Goal: Information Seeking & Learning: Learn about a topic

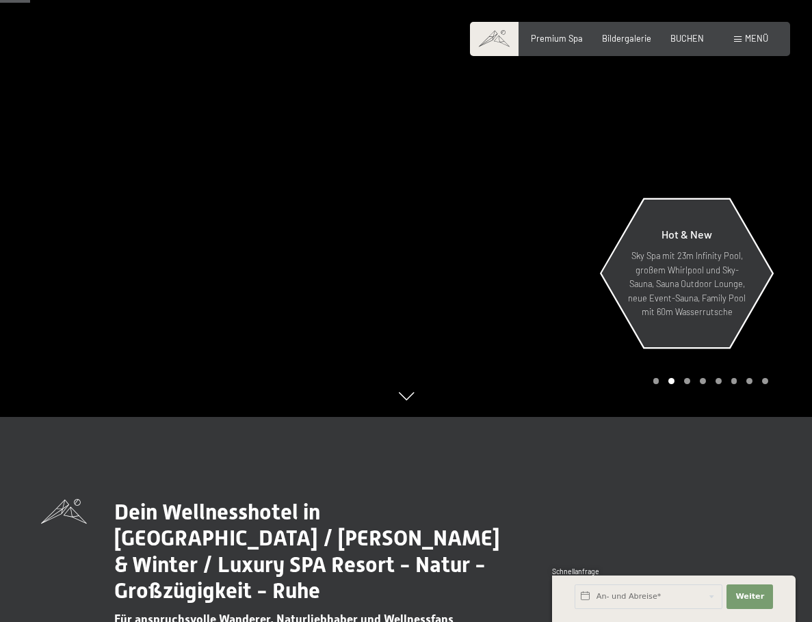
click at [710, 267] on p "Sky Spa mit 23m Infinity Pool, großem Whirlpool und Sky-Sauna, Sauna Outdoor Lo…" at bounding box center [686, 284] width 119 height 70
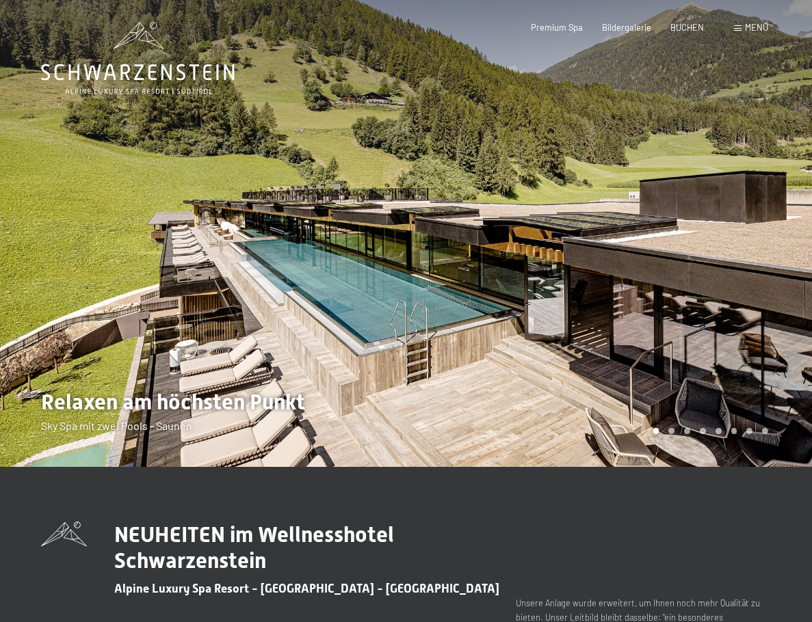
click at [423, 317] on div at bounding box center [609, 233] width 406 height 467
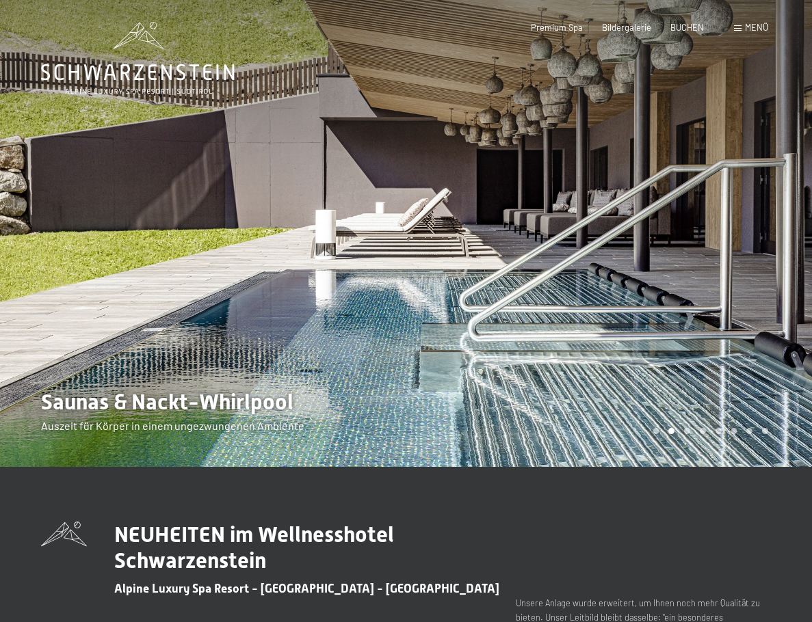
click at [423, 317] on div at bounding box center [609, 233] width 406 height 467
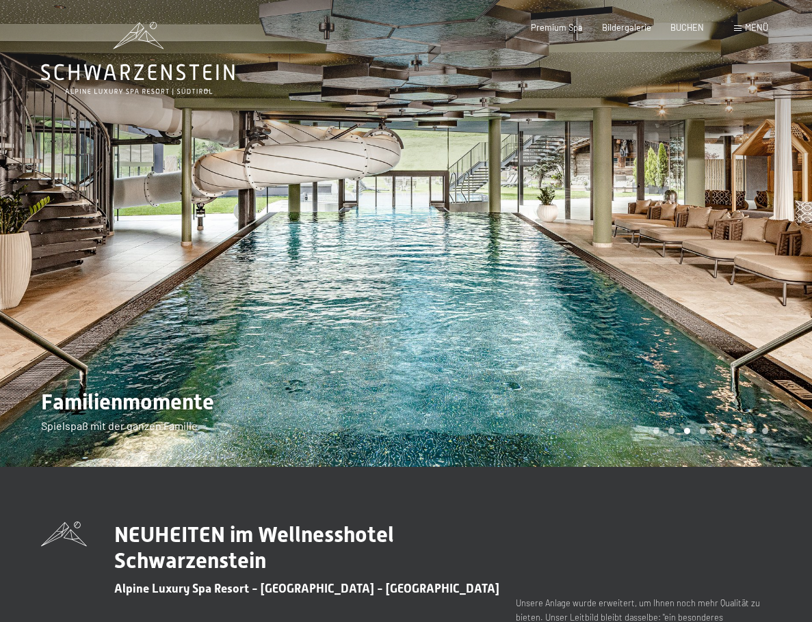
click at [423, 317] on div at bounding box center [609, 233] width 406 height 467
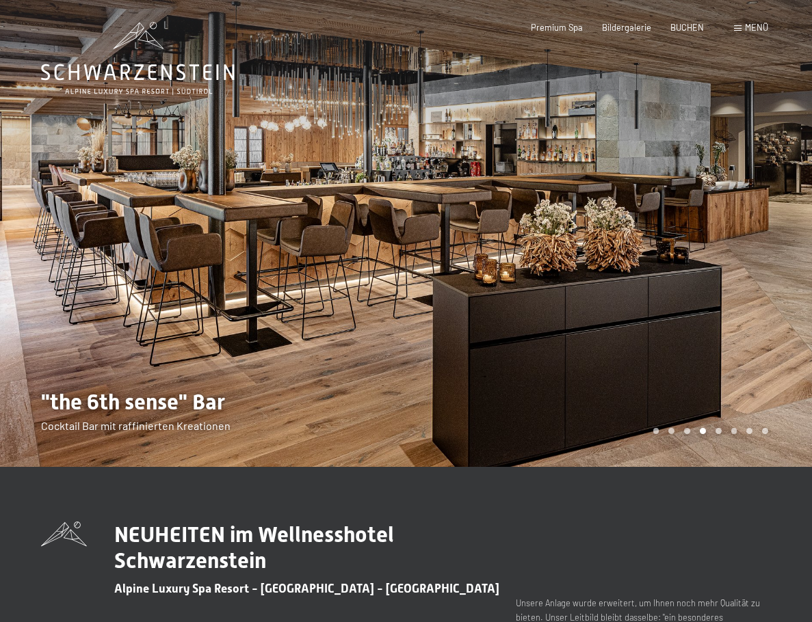
click at [423, 317] on div at bounding box center [609, 233] width 406 height 467
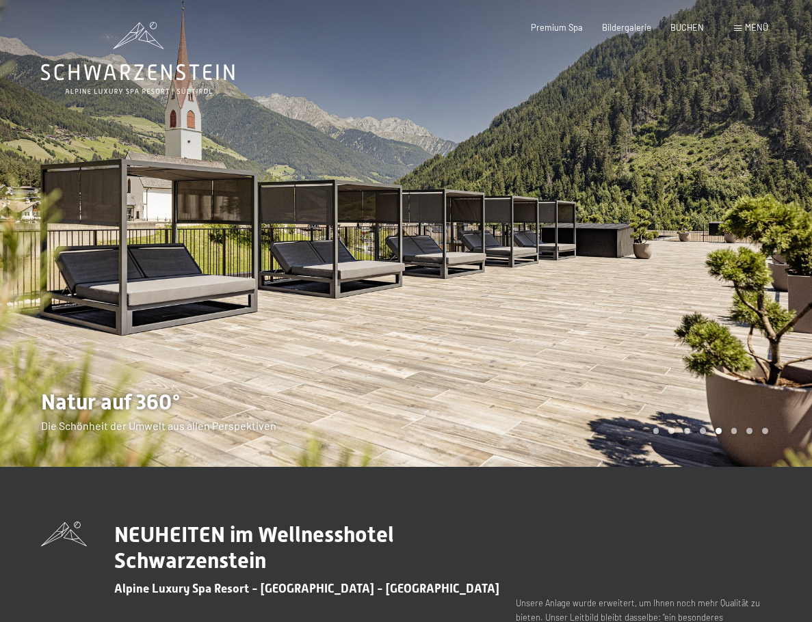
click at [423, 317] on div at bounding box center [609, 233] width 406 height 467
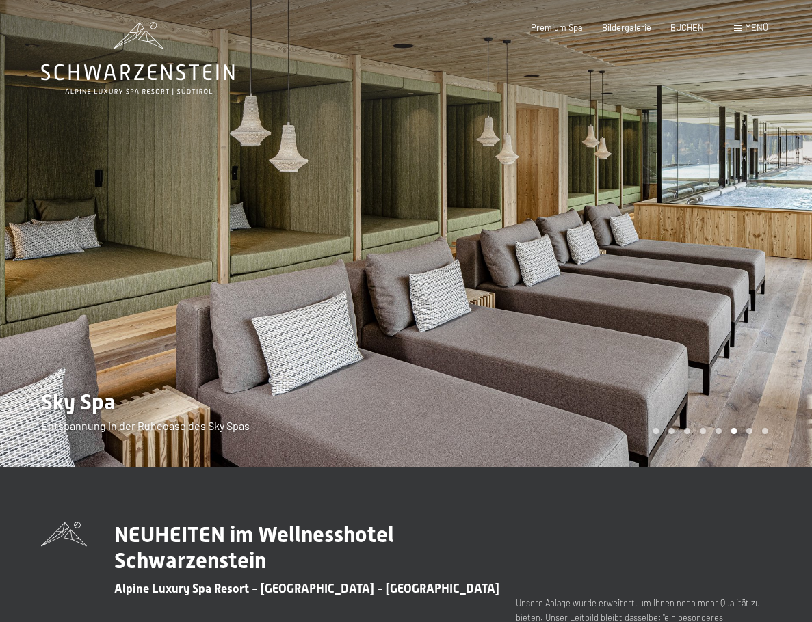
click at [423, 317] on div at bounding box center [609, 233] width 406 height 467
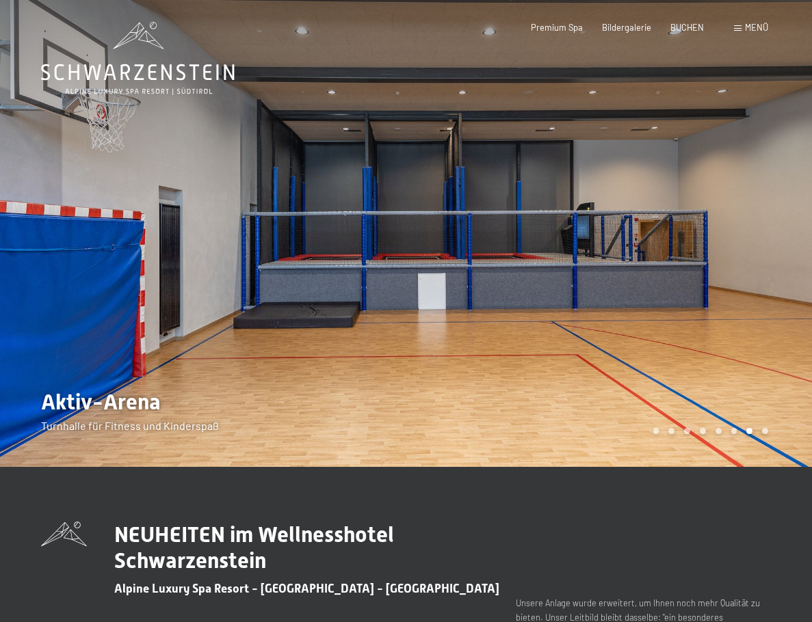
click at [453, 308] on div at bounding box center [609, 233] width 406 height 467
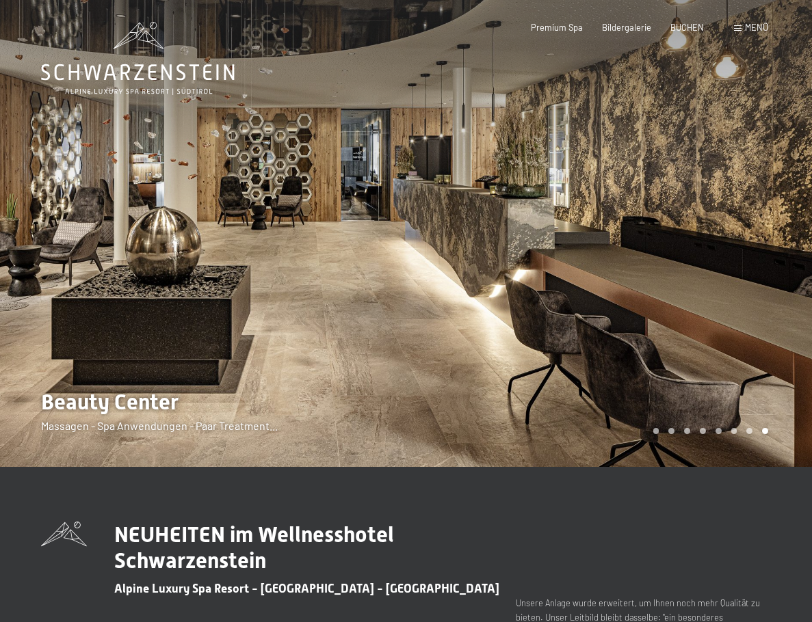
click at [31, 235] on div at bounding box center [203, 233] width 406 height 467
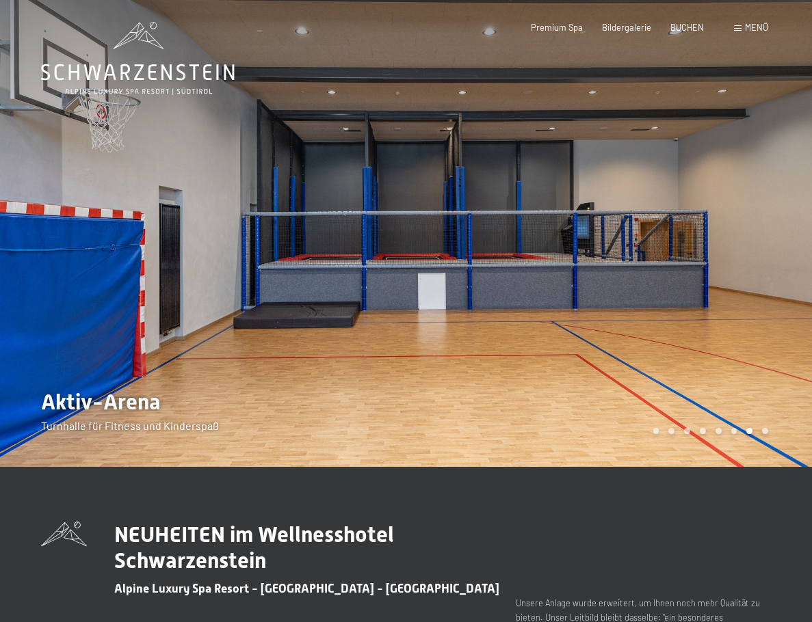
click at [450, 311] on div at bounding box center [609, 233] width 406 height 467
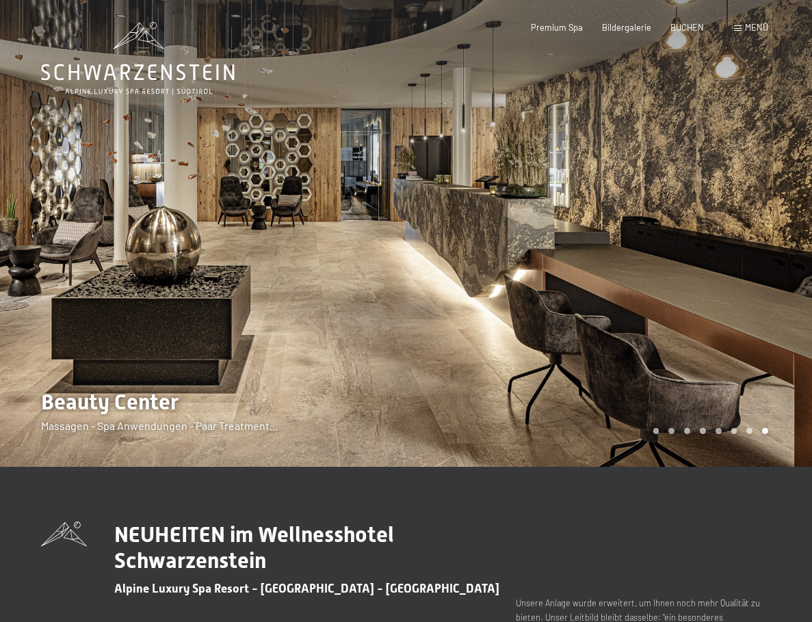
click at [673, 258] on div at bounding box center [609, 233] width 406 height 467
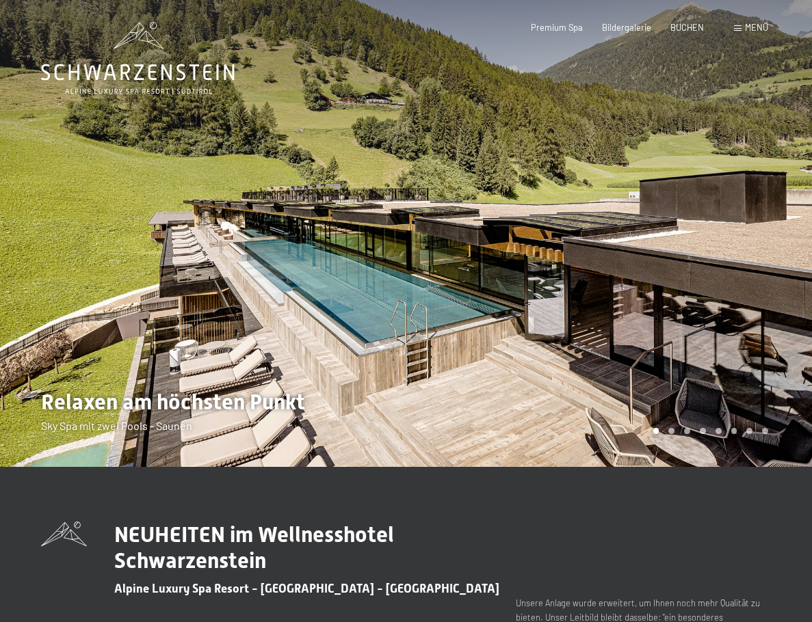
click at [674, 259] on div at bounding box center [609, 233] width 406 height 467
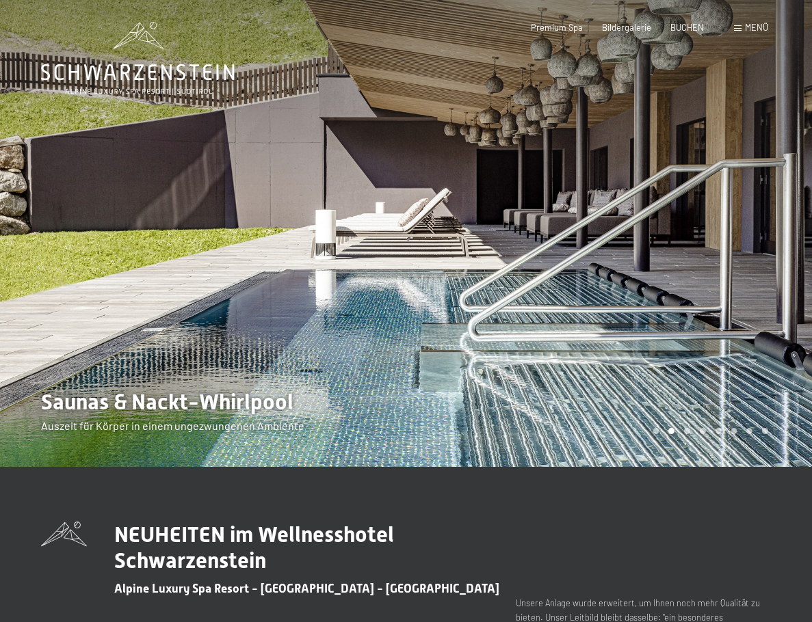
click at [674, 261] on div at bounding box center [609, 233] width 406 height 467
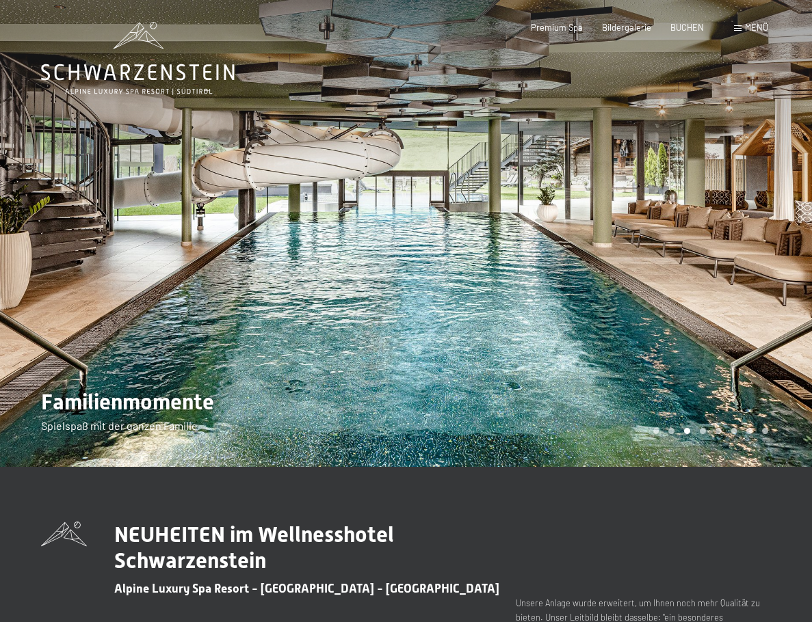
click at [674, 261] on div at bounding box center [609, 233] width 406 height 467
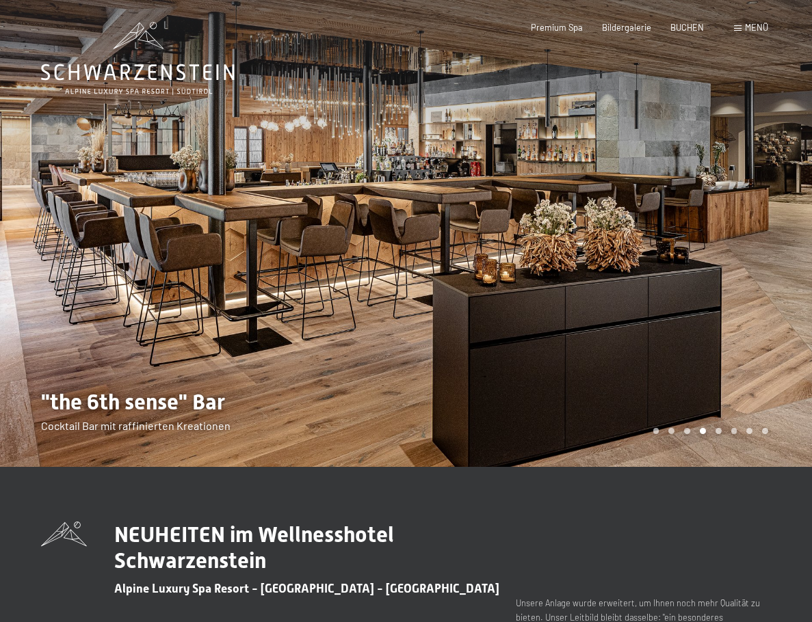
click at [674, 261] on div at bounding box center [609, 233] width 406 height 467
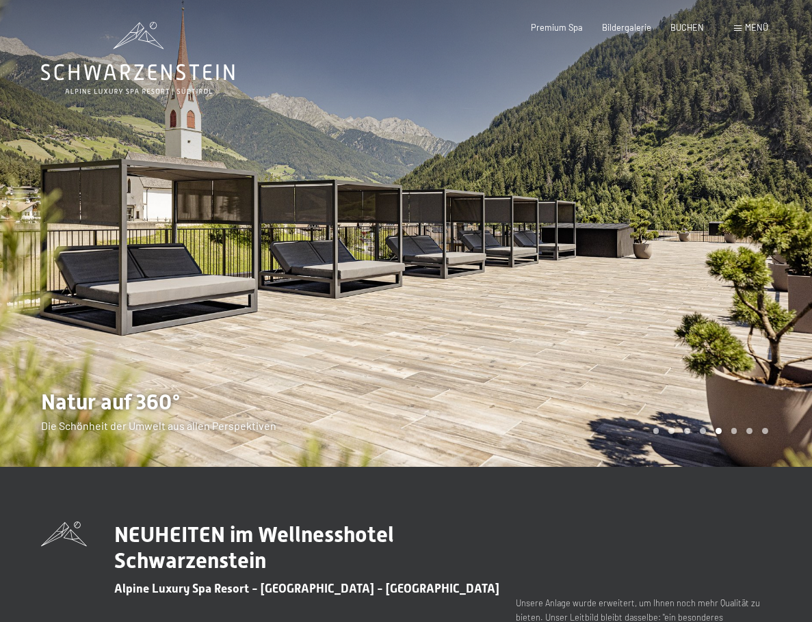
click at [674, 261] on div at bounding box center [609, 233] width 406 height 467
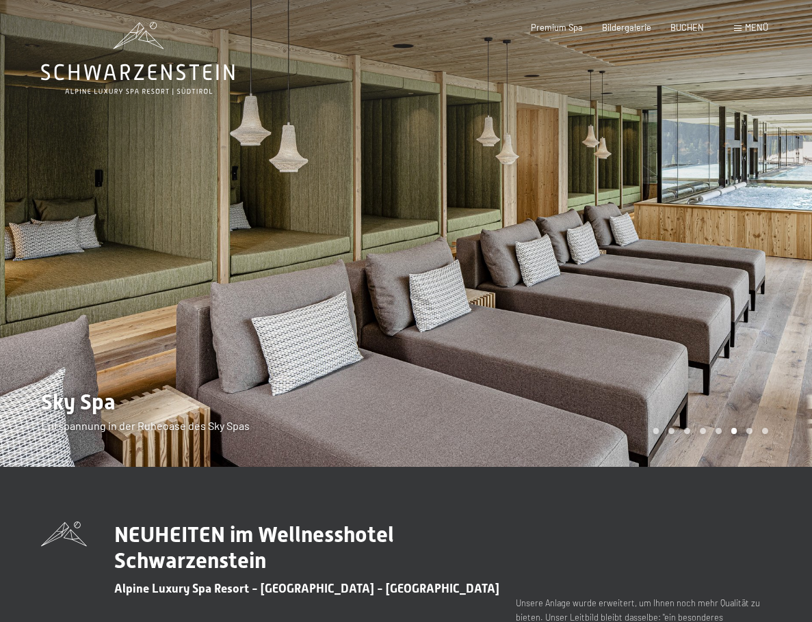
click at [674, 261] on div at bounding box center [609, 233] width 406 height 467
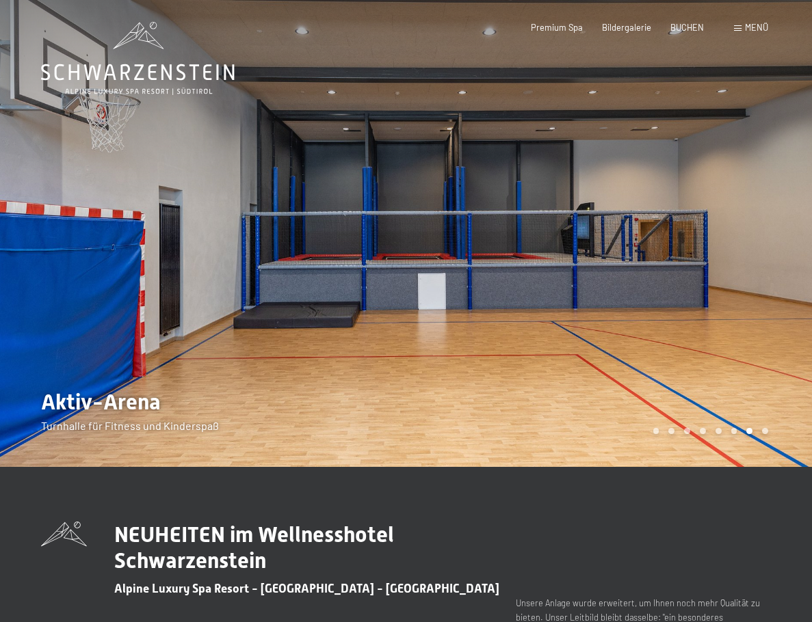
click at [674, 261] on div at bounding box center [609, 233] width 406 height 467
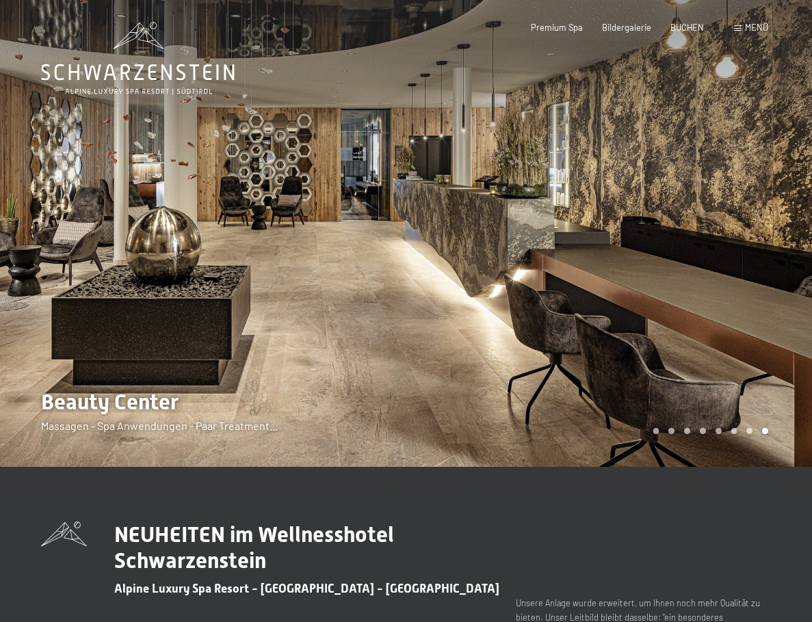
click at [673, 262] on div at bounding box center [609, 233] width 406 height 467
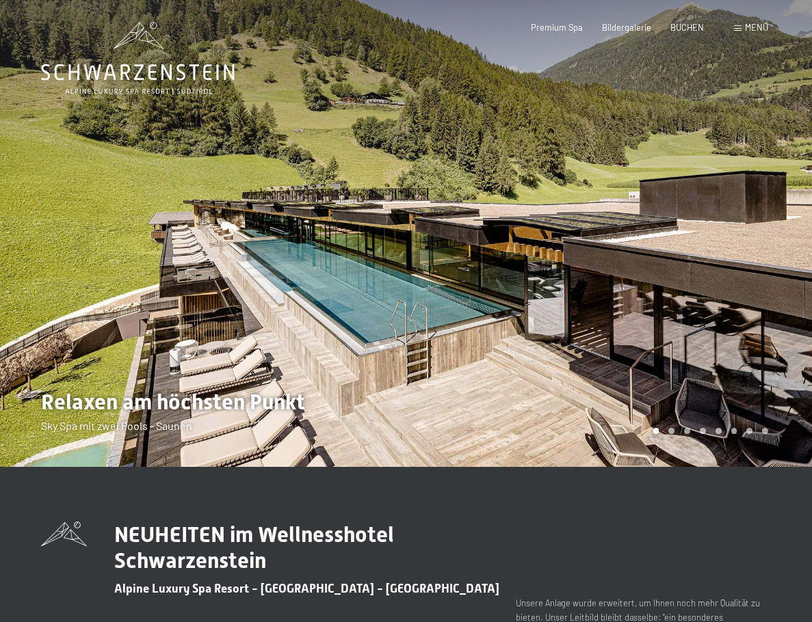
click at [673, 262] on div at bounding box center [609, 233] width 406 height 467
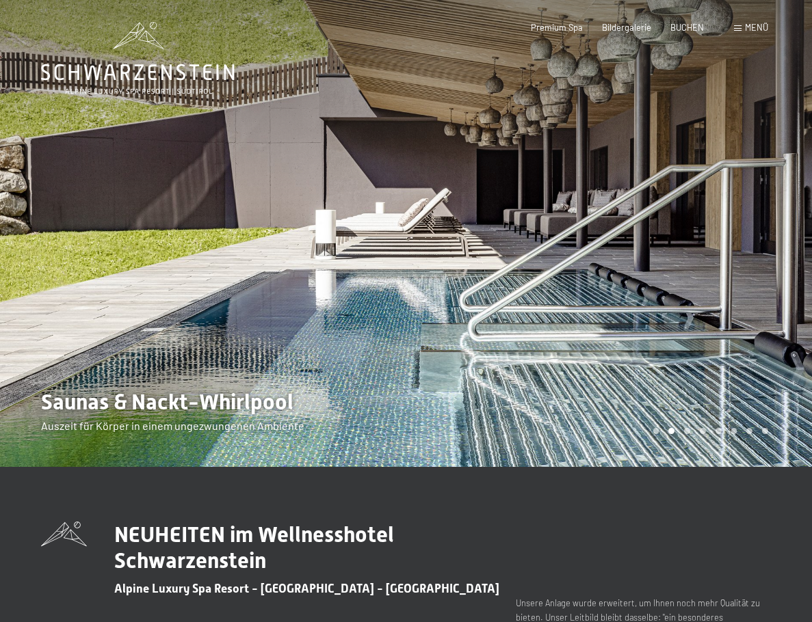
click at [27, 214] on div at bounding box center [203, 233] width 406 height 467
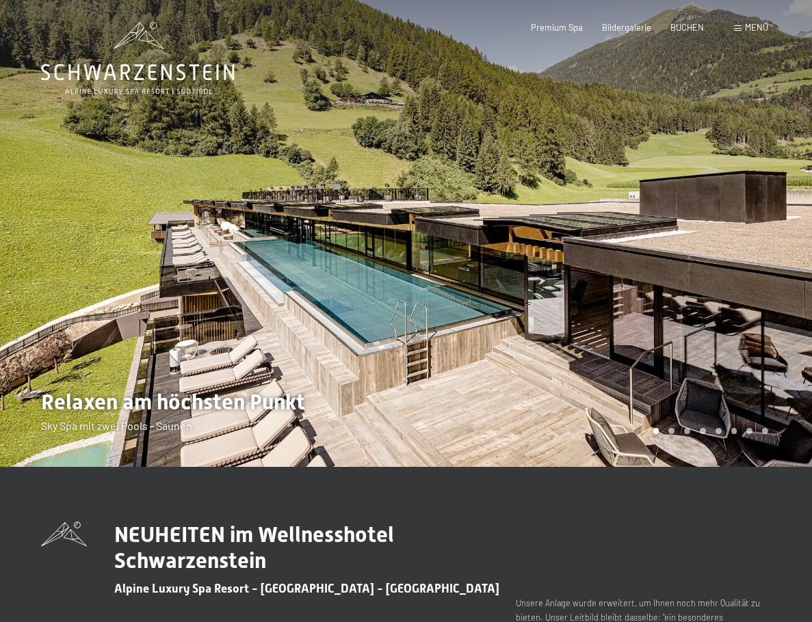
click at [46, 237] on div at bounding box center [203, 233] width 406 height 467
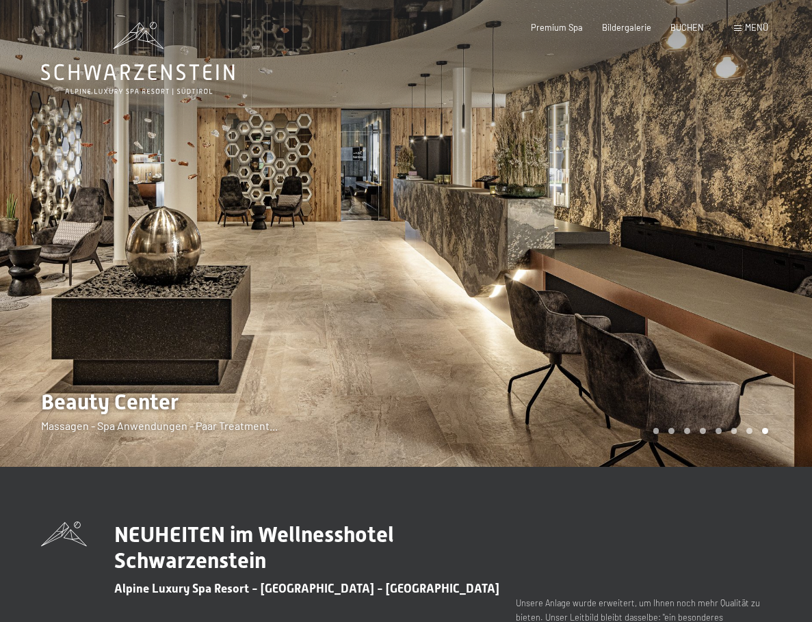
click at [59, 248] on div at bounding box center [203, 233] width 406 height 467
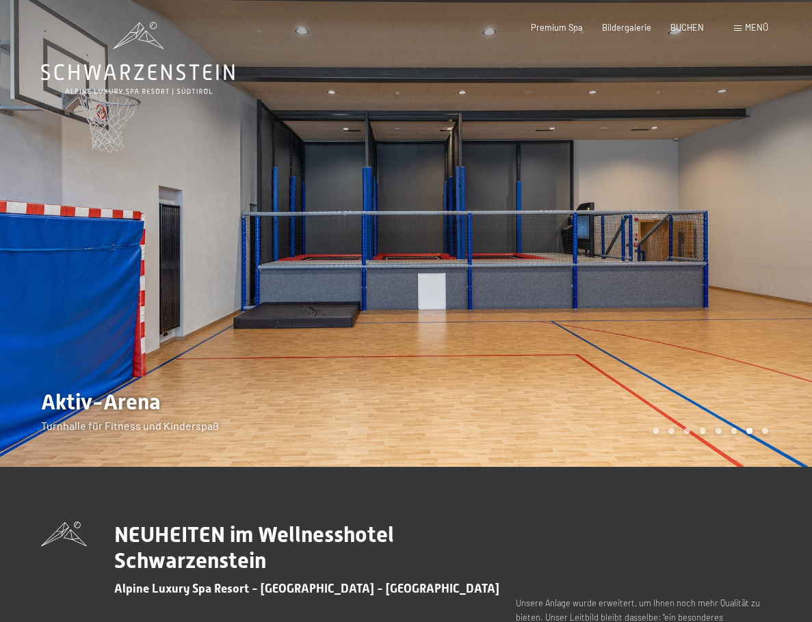
click at [64, 245] on div at bounding box center [203, 233] width 406 height 467
